Goal: Task Accomplishment & Management: Complete application form

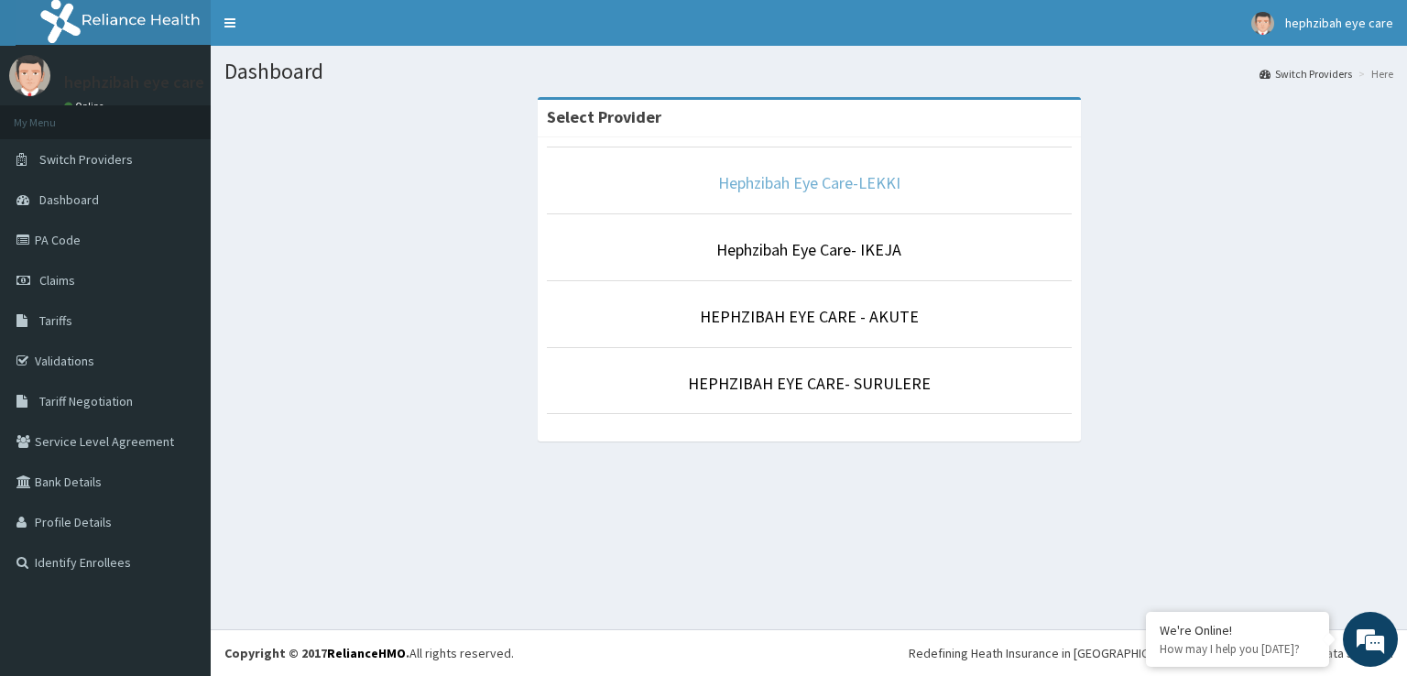
click at [864, 179] on link "Hephzibah Eye Care-LEKKI" at bounding box center [809, 182] width 182 height 21
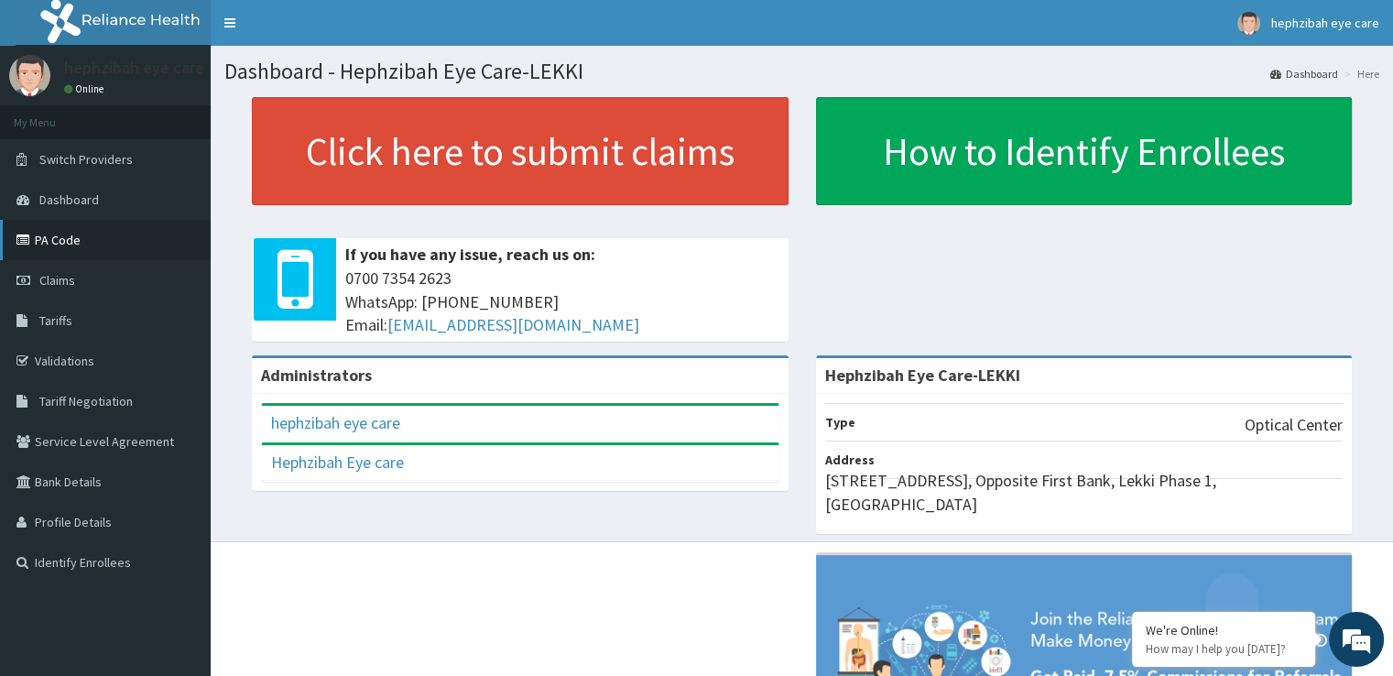
click at [81, 245] on link "PA Code" at bounding box center [105, 240] width 211 height 40
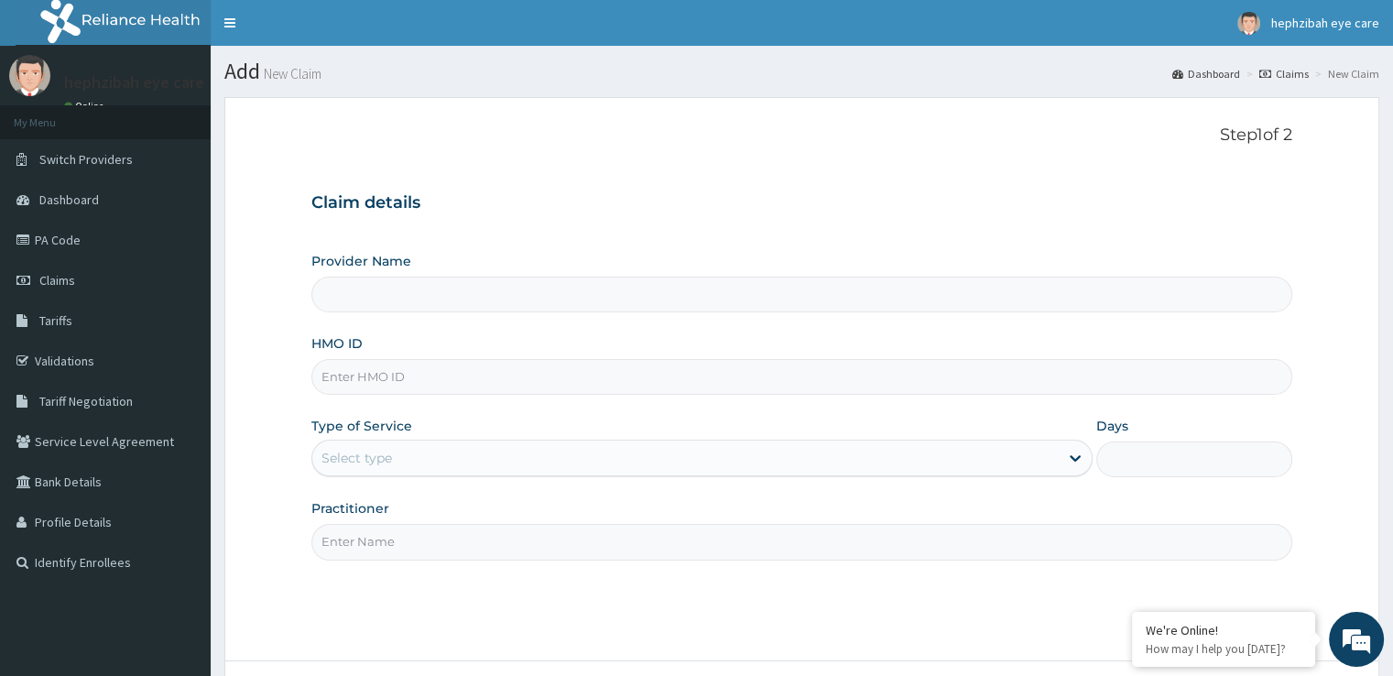
type input "B"
type input "Hephzibah Eye Care-LEKKI"
type input "BAP/10007/A"
click at [370, 454] on div "Select type" at bounding box center [356, 458] width 71 height 18
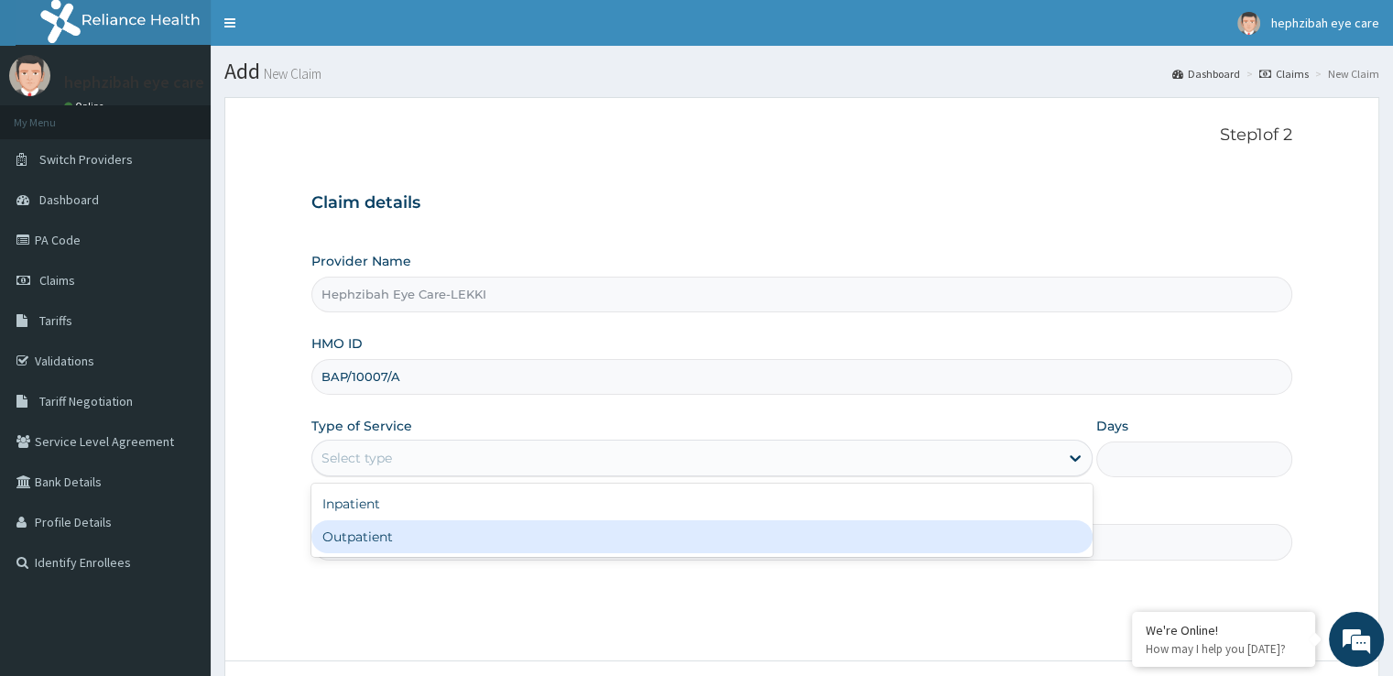
click at [381, 549] on div "Outpatient" at bounding box center [701, 536] width 781 height 33
type input "1"
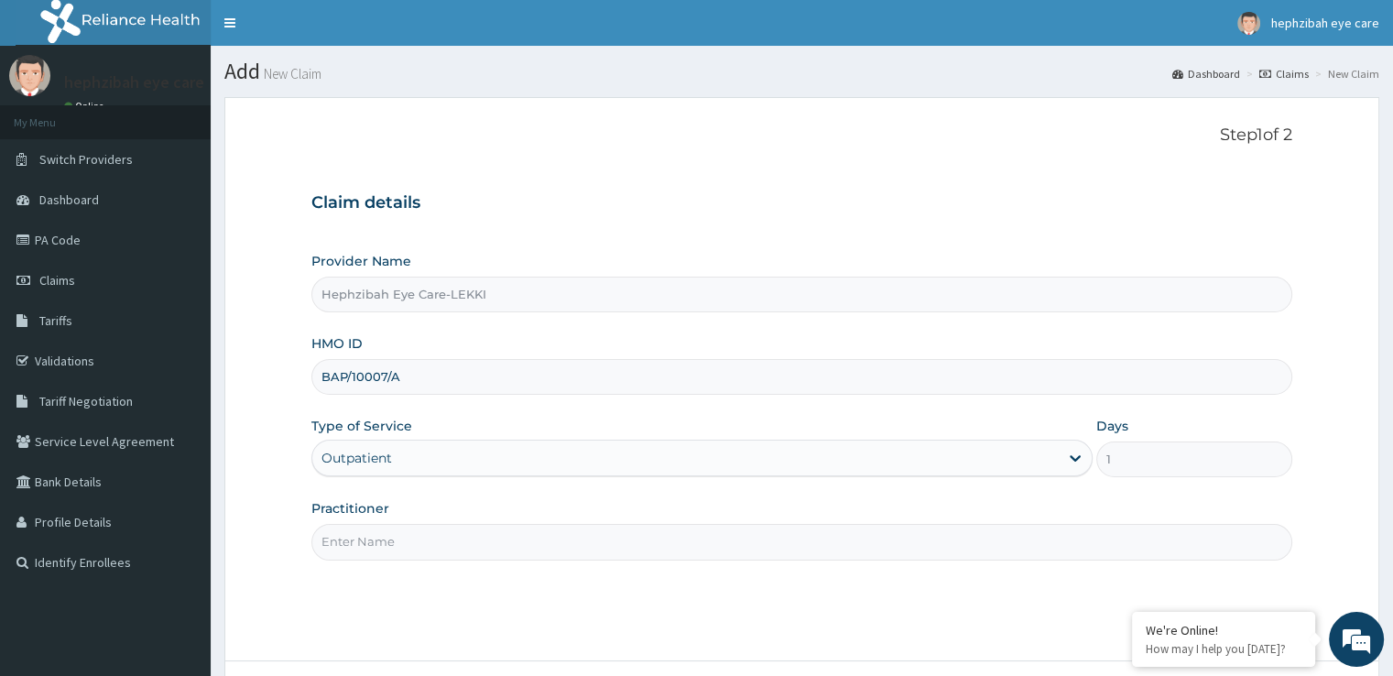
click at [395, 545] on input "Practitioner" at bounding box center [801, 542] width 980 height 36
type input "DR ADIDI AGNES"
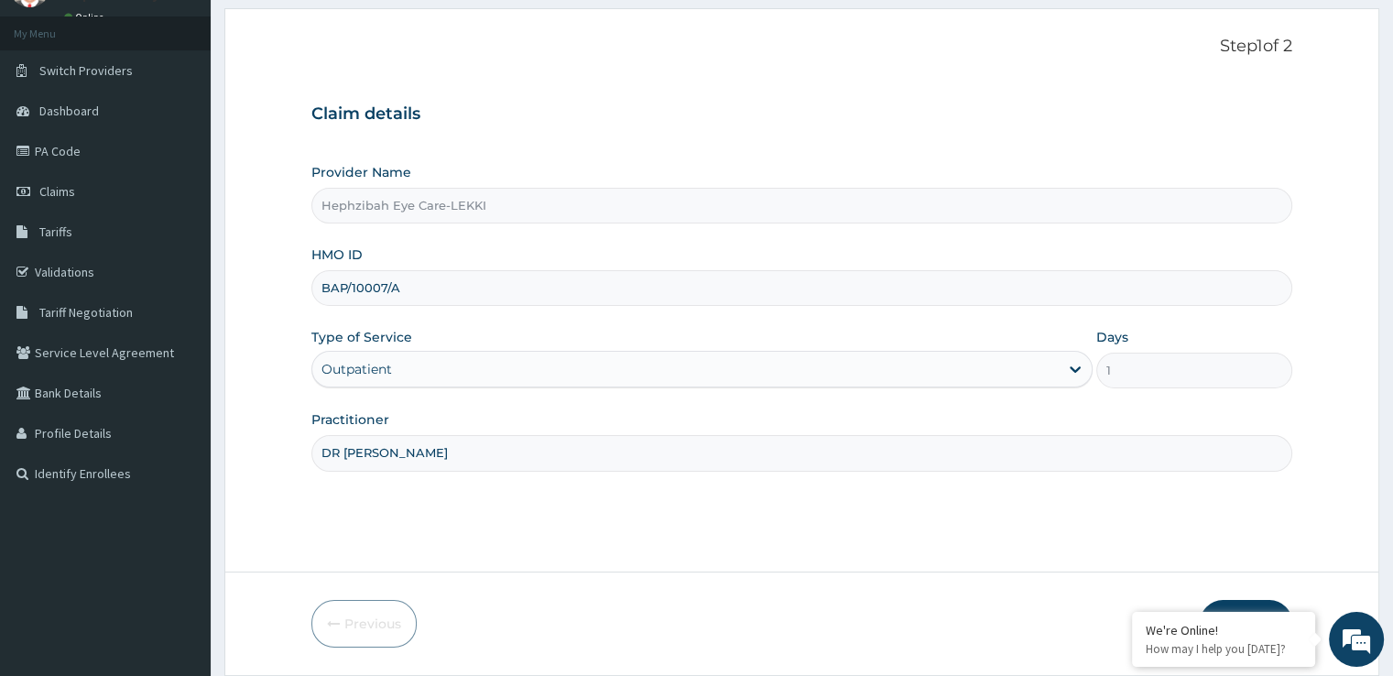
scroll to position [101, 0]
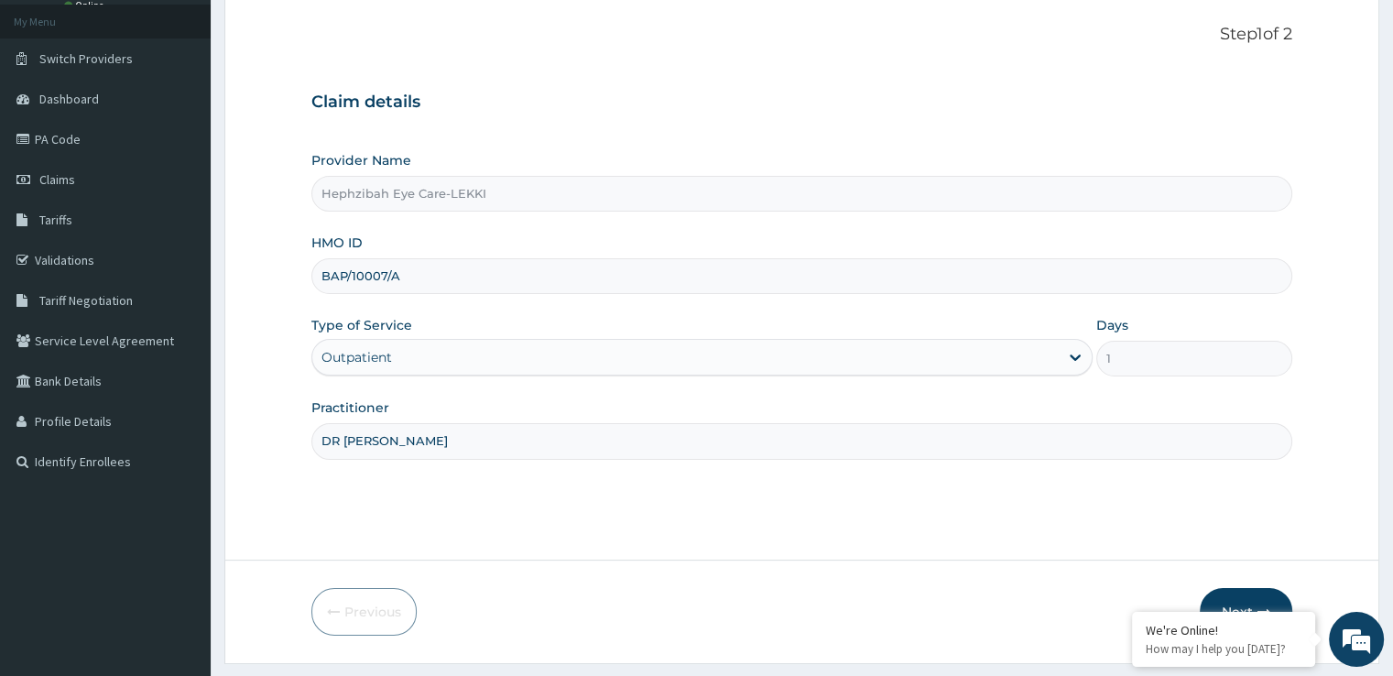
drag, startPoint x: 1406, startPoint y: 448, endPoint x: 1406, endPoint y: 527, distance: 79.7
click at [1392, 527] on html "R EL Toggle navigation hephzibah eye care hephzibah eye care - hephzibaheyecare…" at bounding box center [696, 311] width 1393 height 825
click at [1245, 600] on button "Next" at bounding box center [1246, 612] width 92 height 48
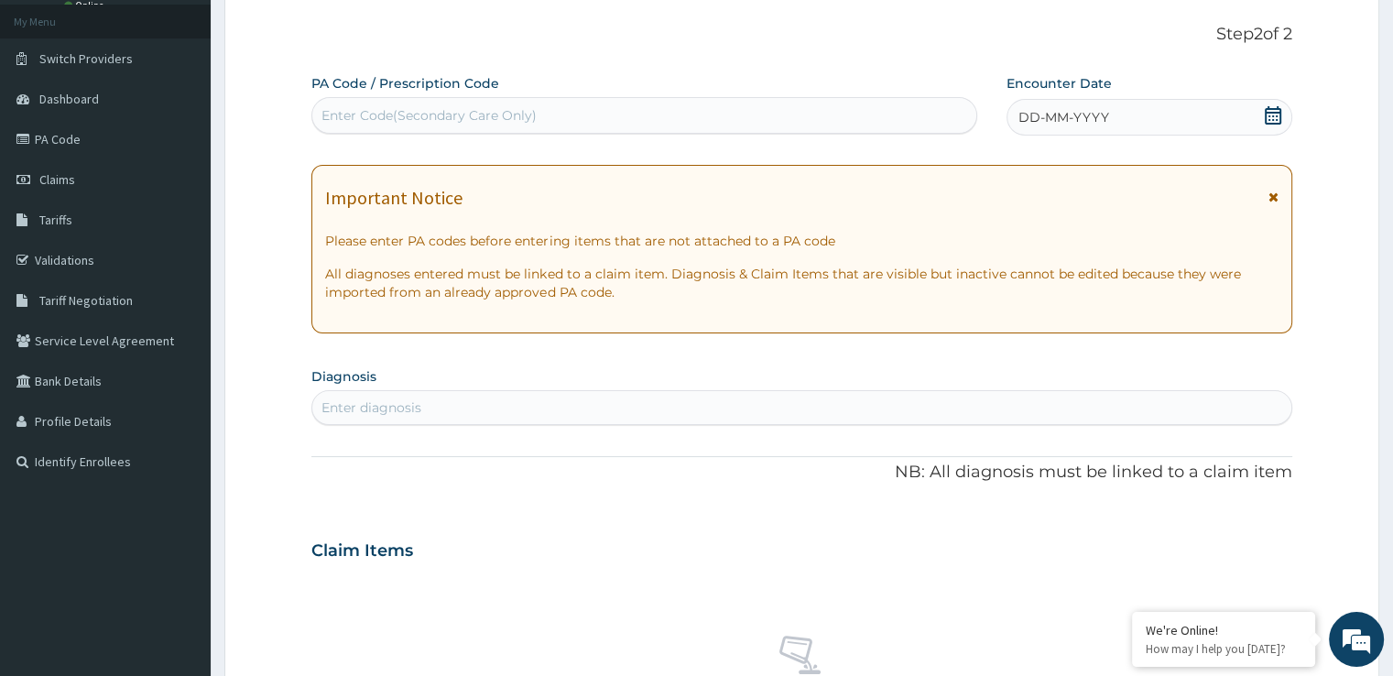
scroll to position [0, 0]
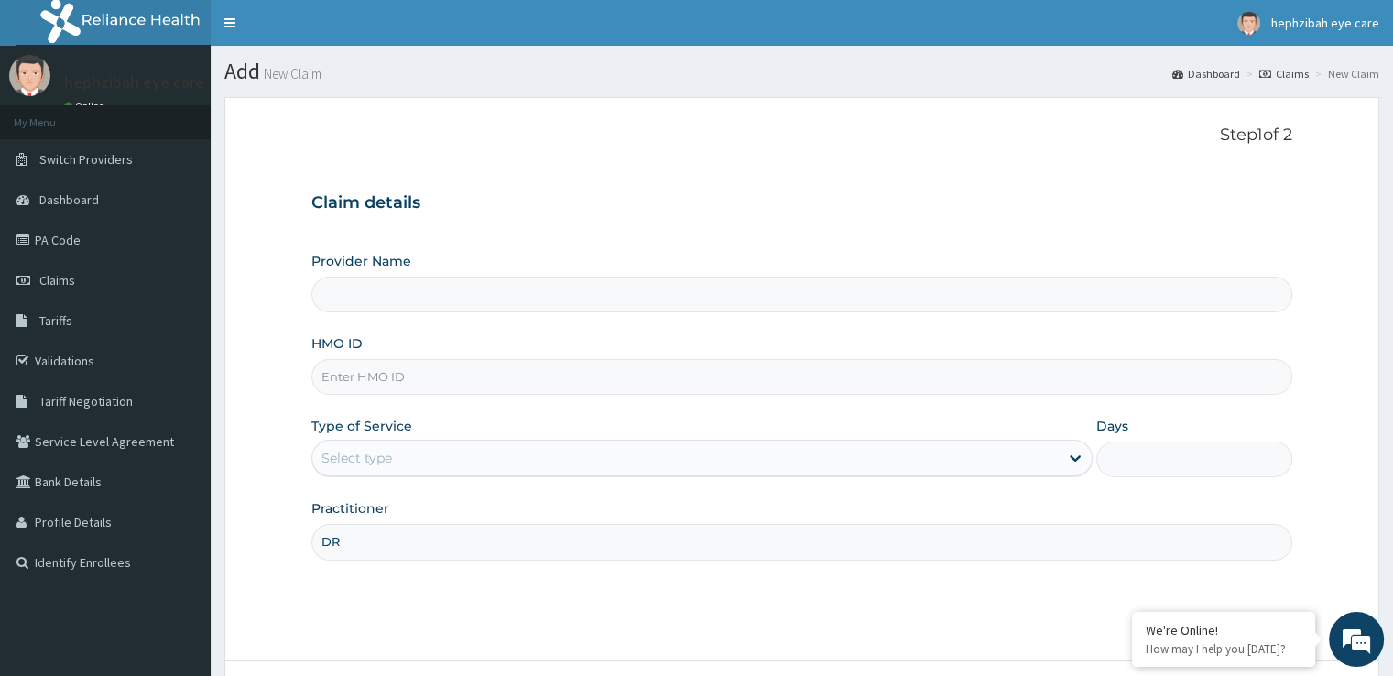
type input "DR"
type input "Hephzibah Eye Care-LEKKI"
type input "[PERSON_NAME]"
click at [470, 383] on input "HMO ID" at bounding box center [801, 377] width 980 height 36
type input "BAP/10007/A"
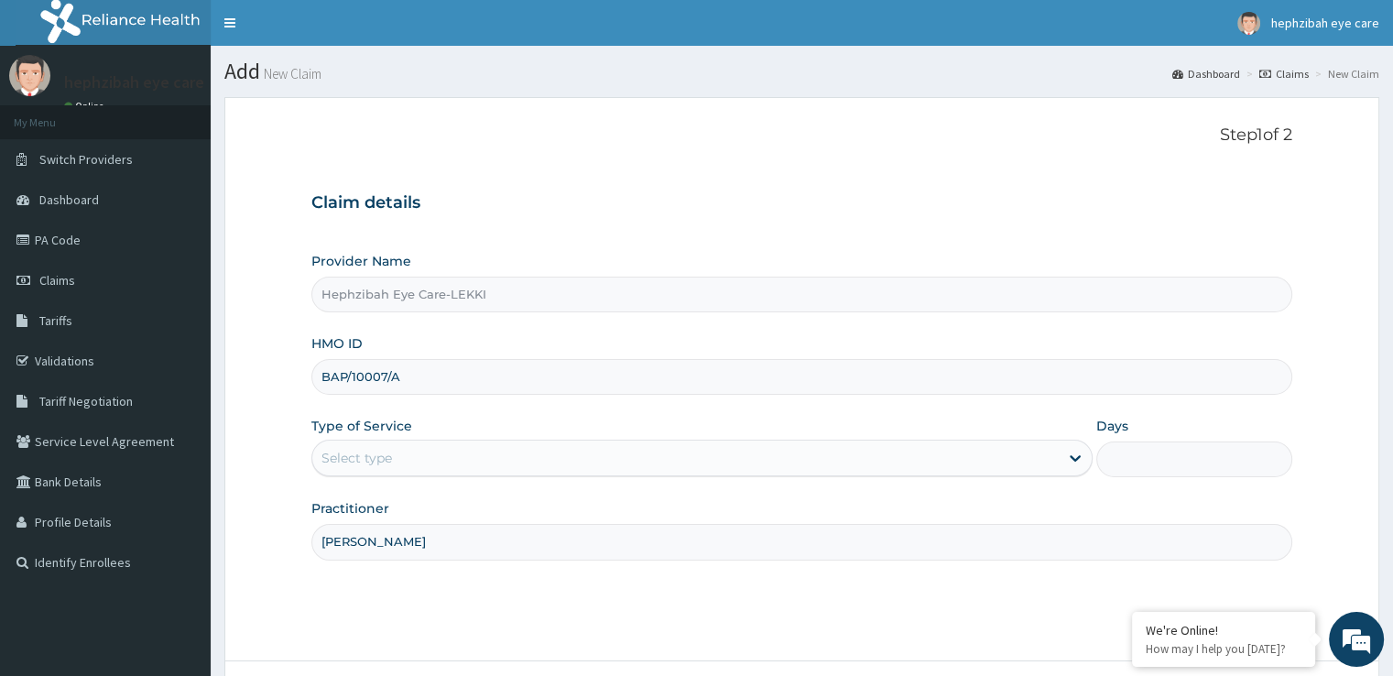
click at [538, 477] on div "Provider Name Hephzibah Eye Care-LEKKI HMO ID BAP/10007/A Type of Service Selec…" at bounding box center [801, 406] width 980 height 308
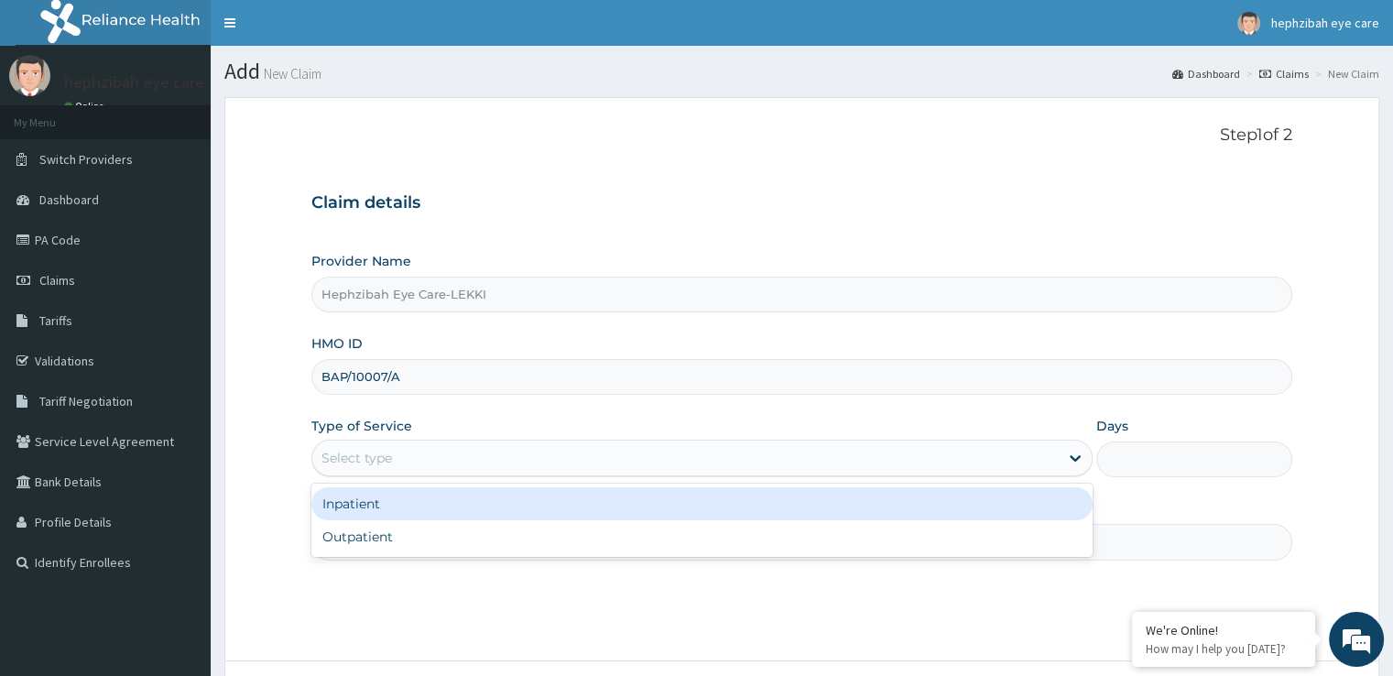
click at [571, 458] on div "Select type" at bounding box center [685, 457] width 746 height 29
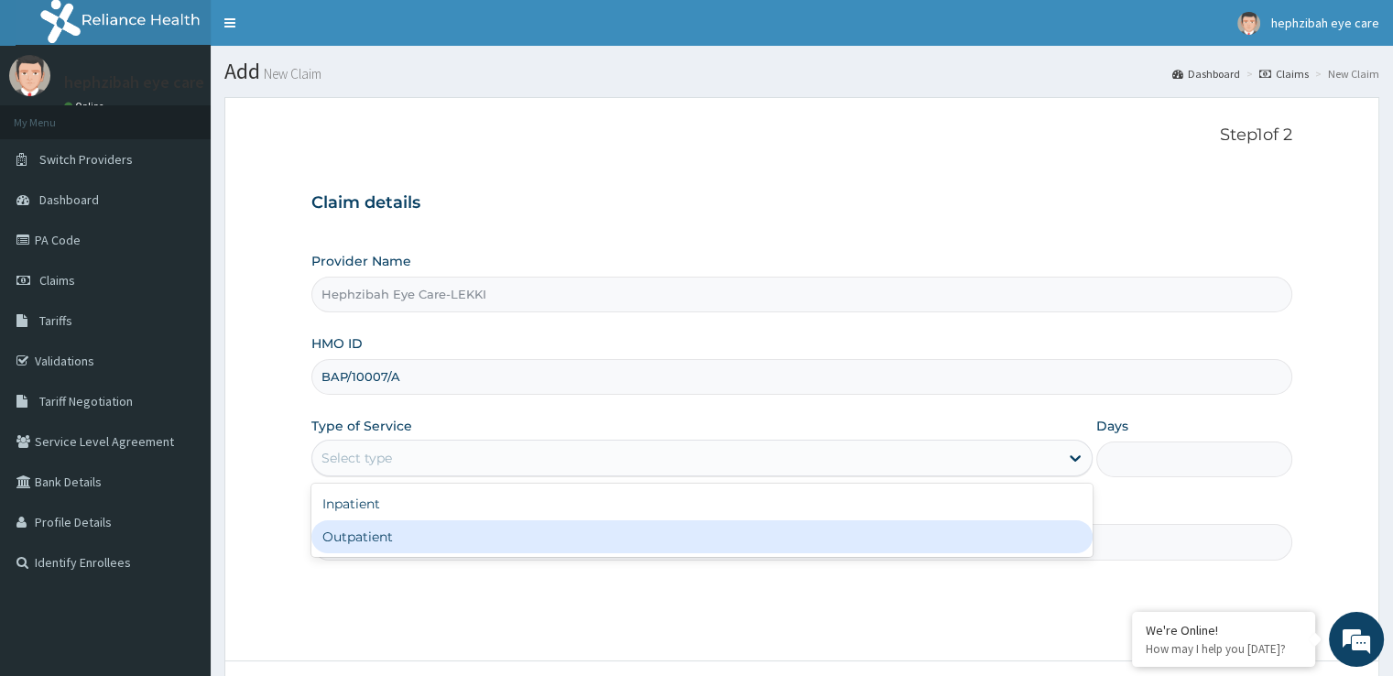
click at [455, 528] on div "Outpatient" at bounding box center [701, 536] width 781 height 33
type input "1"
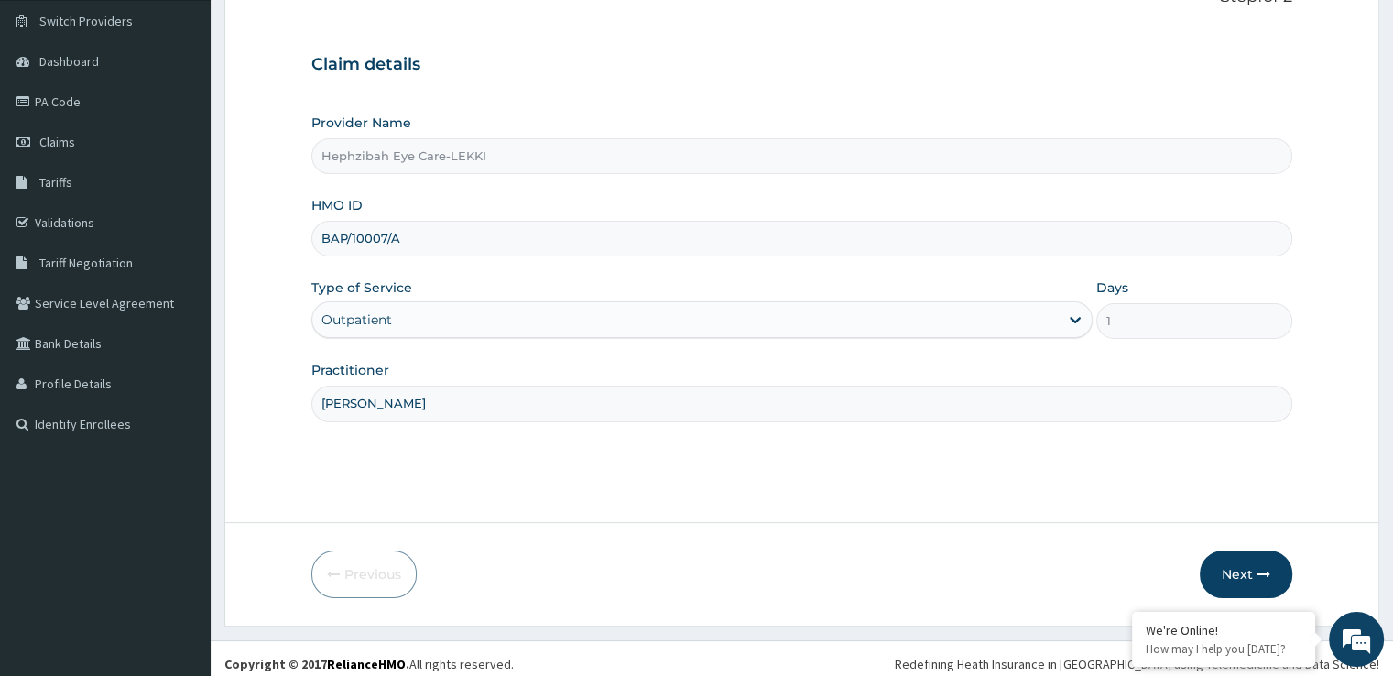
scroll to position [148, 0]
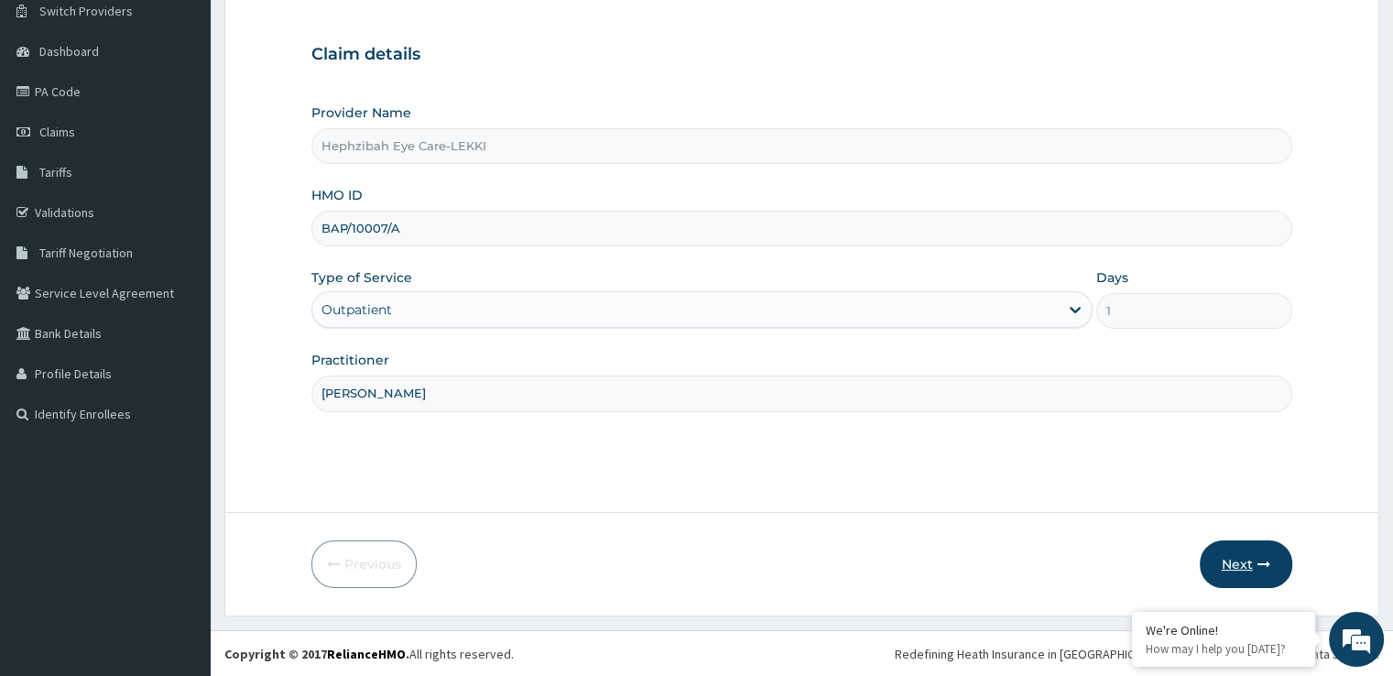
click at [1231, 560] on button "Next" at bounding box center [1246, 564] width 92 height 48
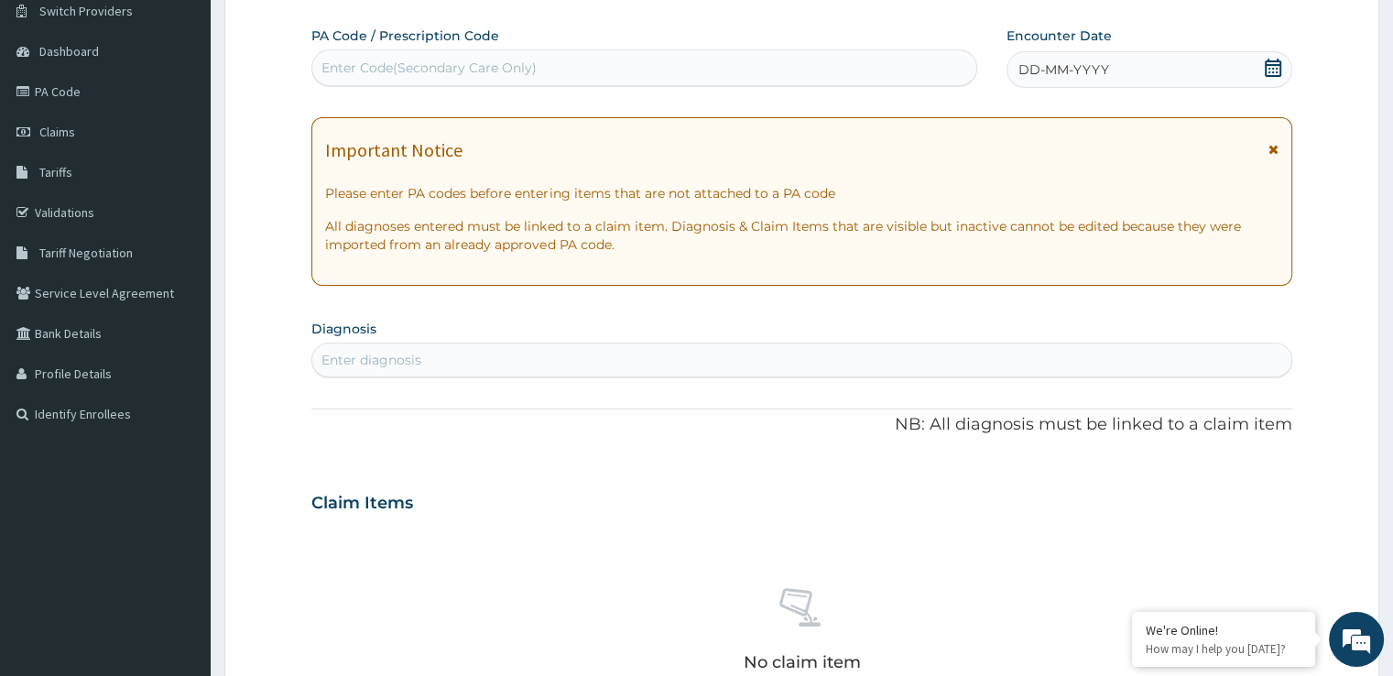
click at [541, 69] on div "Enter Code(Secondary Care Only)" at bounding box center [644, 67] width 664 height 29
paste input "PA/7D625E"
type input "PA/7D625E"
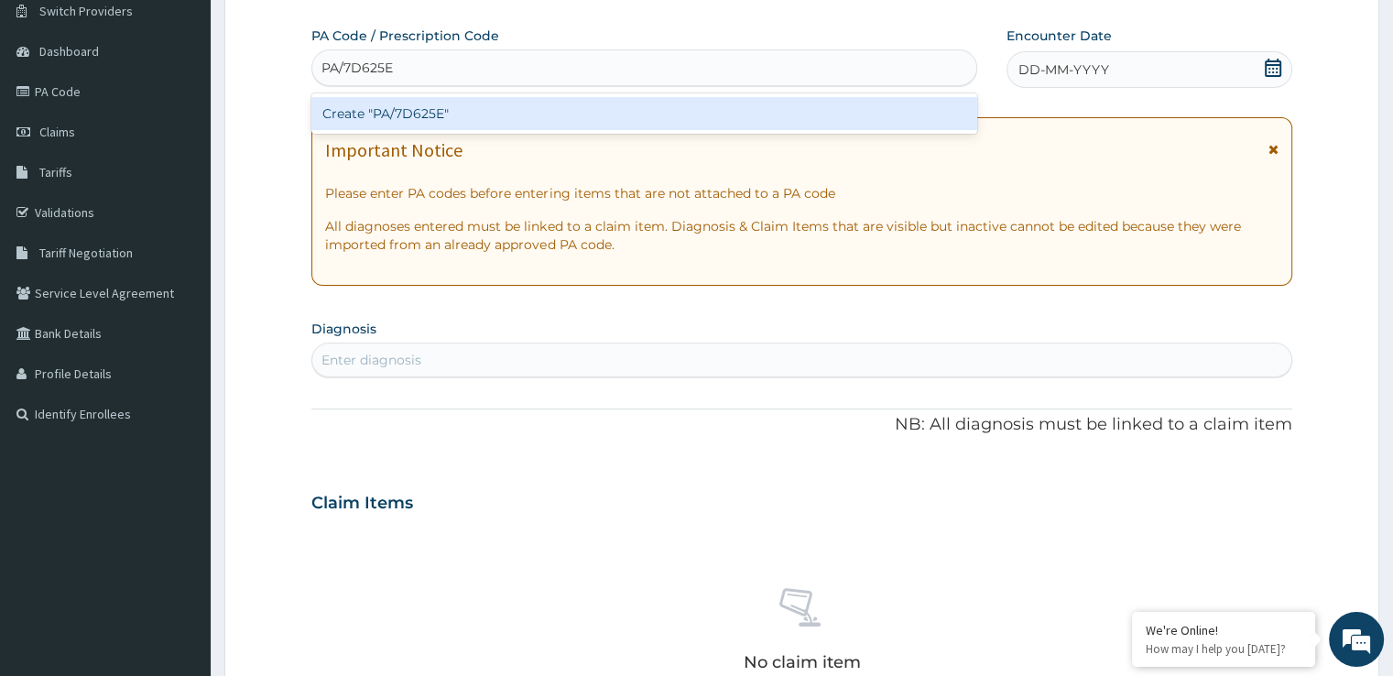
click at [447, 113] on div "Create "PA/7D625E"" at bounding box center [644, 113] width 666 height 33
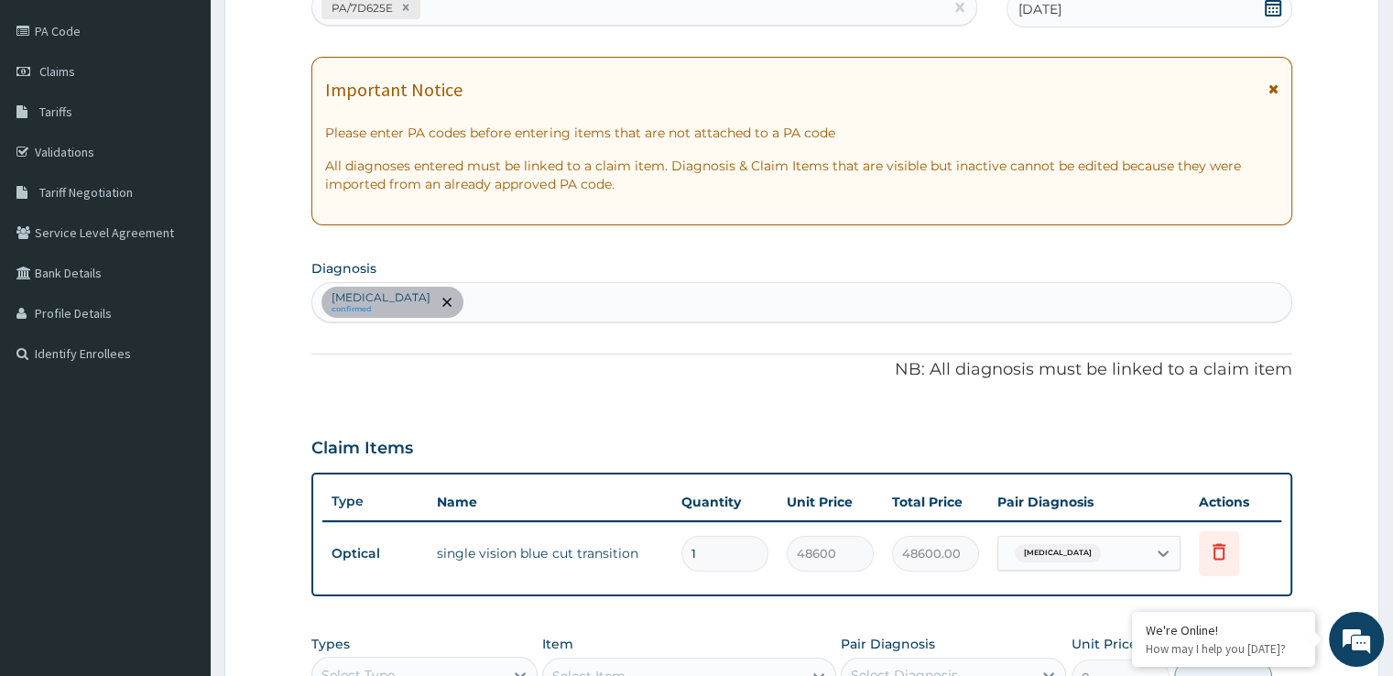
scroll to position [555, 0]
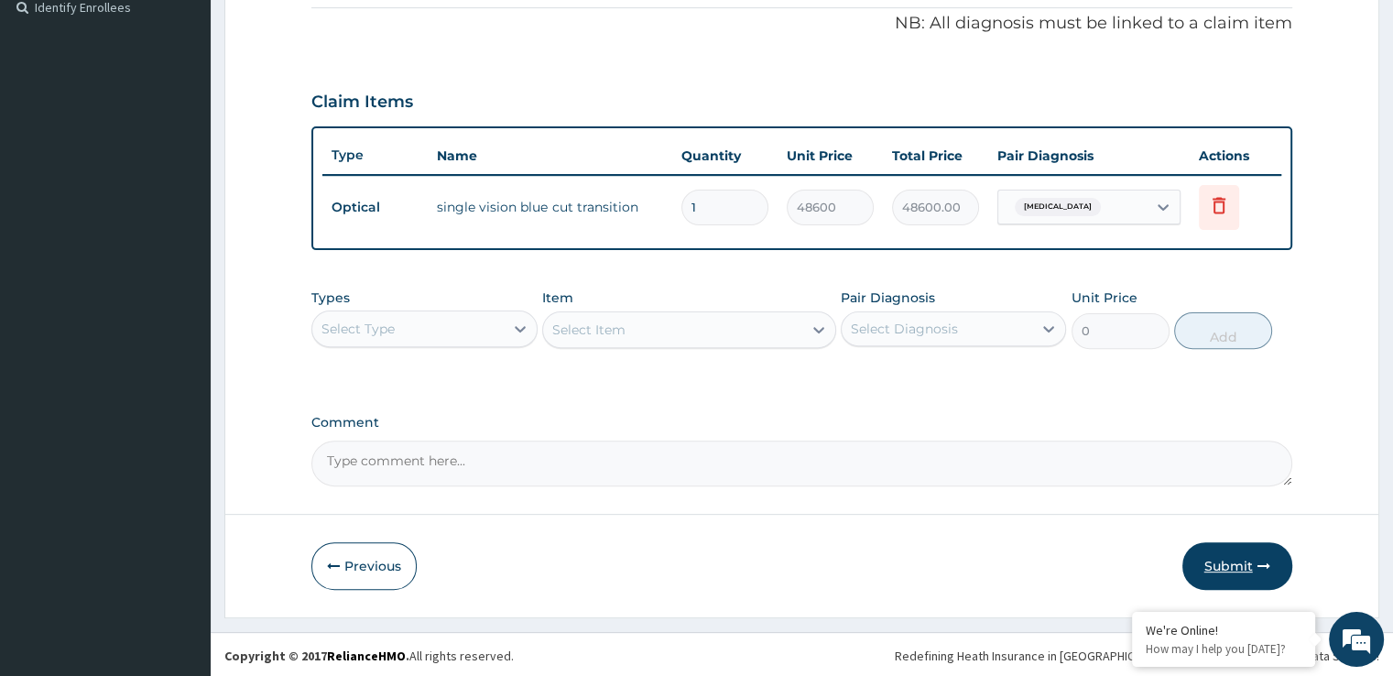
click at [1222, 563] on button "Submit" at bounding box center [1237, 566] width 110 height 48
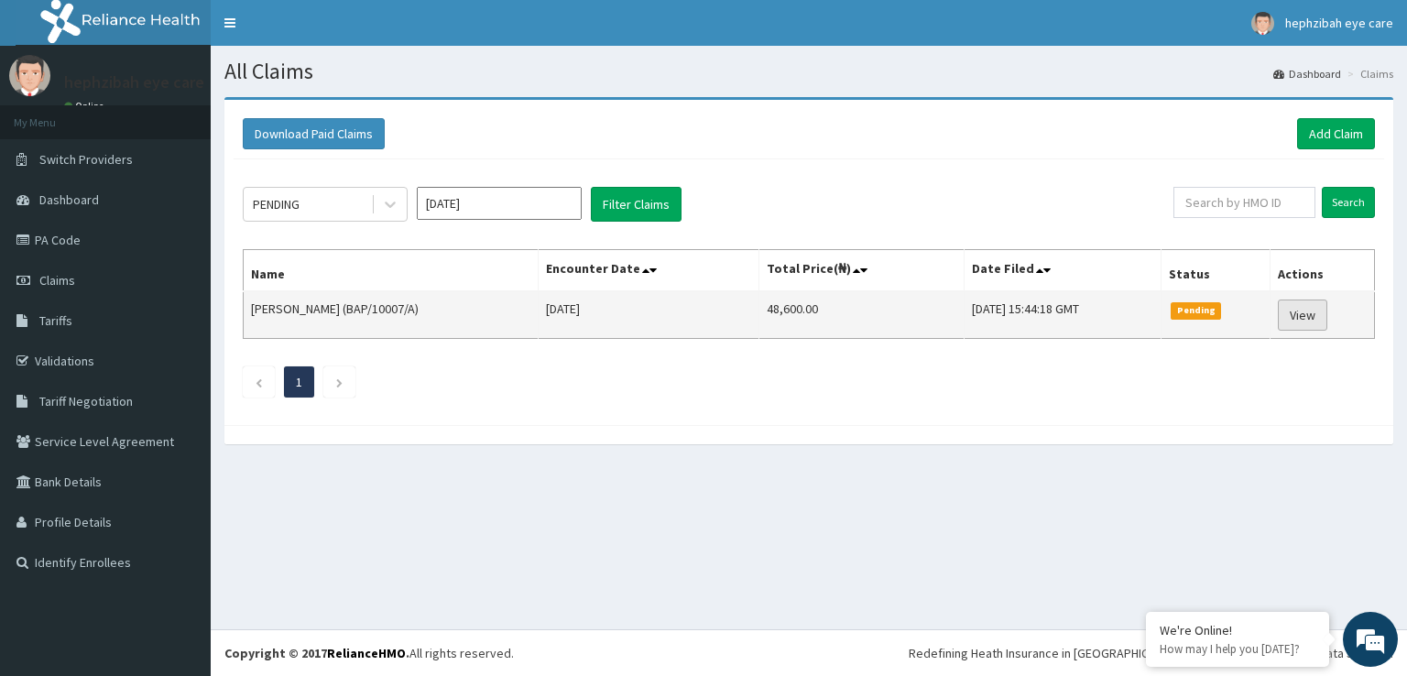
click at [1320, 308] on link "View" at bounding box center [1301, 314] width 49 height 31
